Goal: Transaction & Acquisition: Purchase product/service

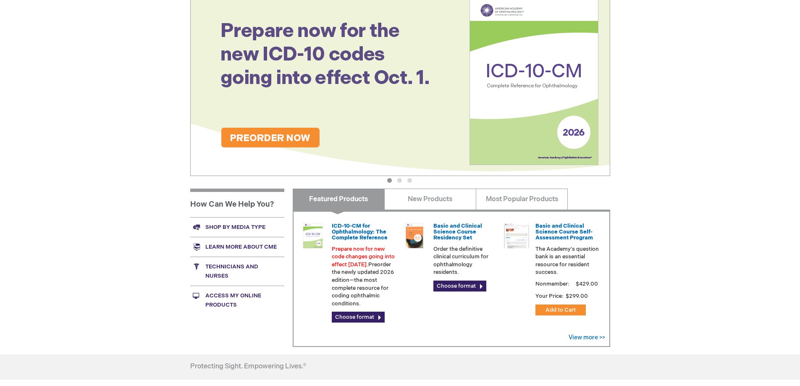
scroll to position [126, 0]
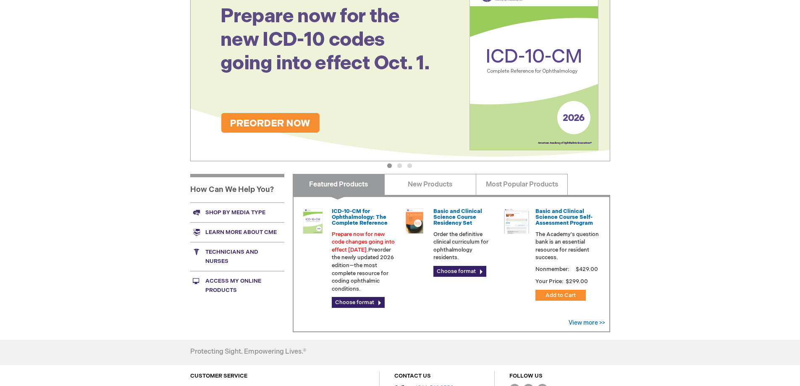
click at [213, 251] on link "Technicians and nurses" at bounding box center [237, 256] width 94 height 29
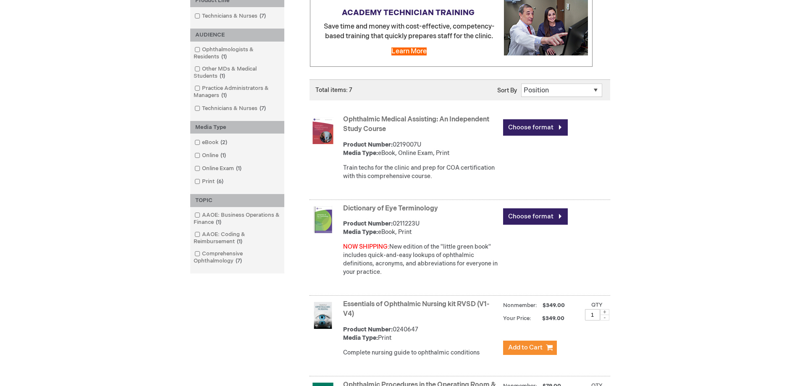
scroll to position [168, 0]
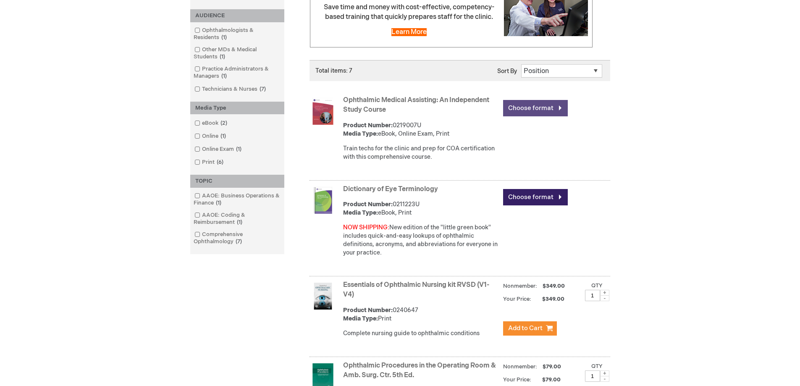
click at [530, 106] on link "Choose format" at bounding box center [535, 108] width 65 height 16
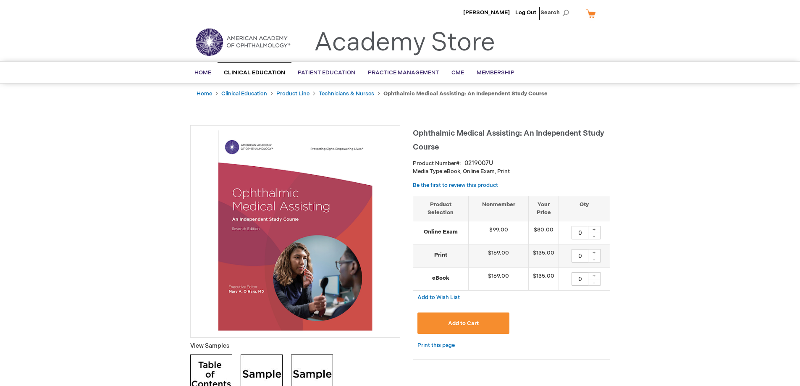
click at [594, 230] on div "+" at bounding box center [594, 229] width 13 height 7
click at [593, 237] on div "-" at bounding box center [594, 236] width 13 height 7
type input "0"
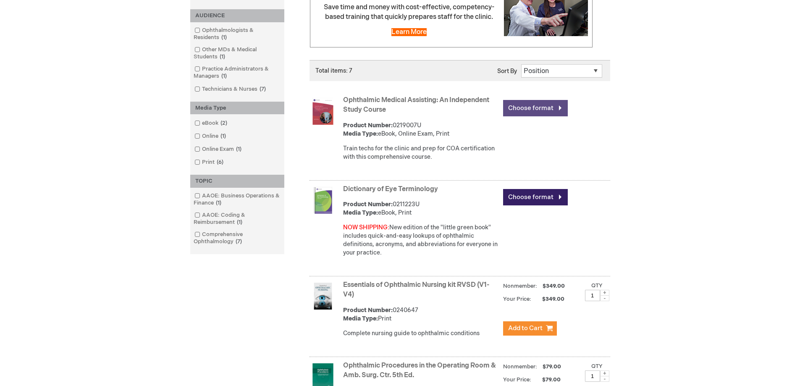
click at [557, 106] on link "Choose format" at bounding box center [535, 108] width 65 height 16
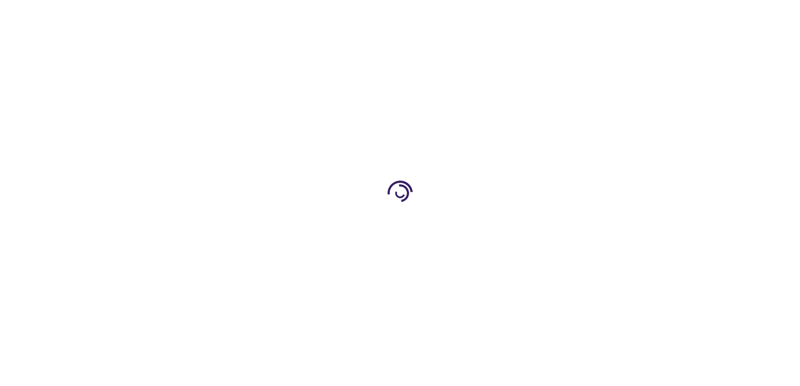
type input "0"
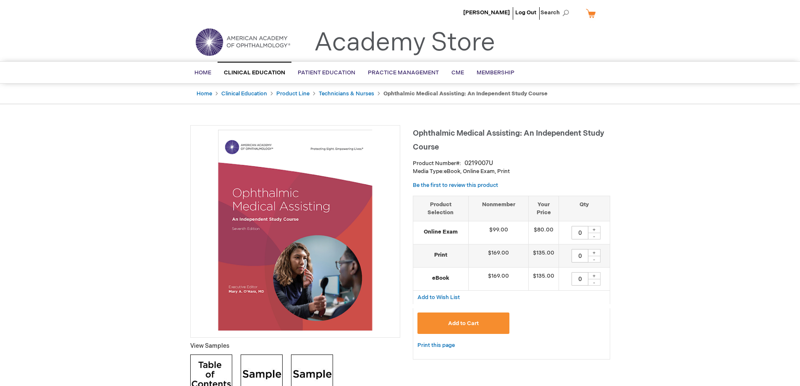
click at [437, 259] on strong "Print" at bounding box center [440, 255] width 47 height 8
click at [438, 256] on strong "Print" at bounding box center [440, 255] width 47 height 8
click at [594, 252] on div "+" at bounding box center [594, 252] width 13 height 7
type input "1"
